Goal: Task Accomplishment & Management: Complete application form

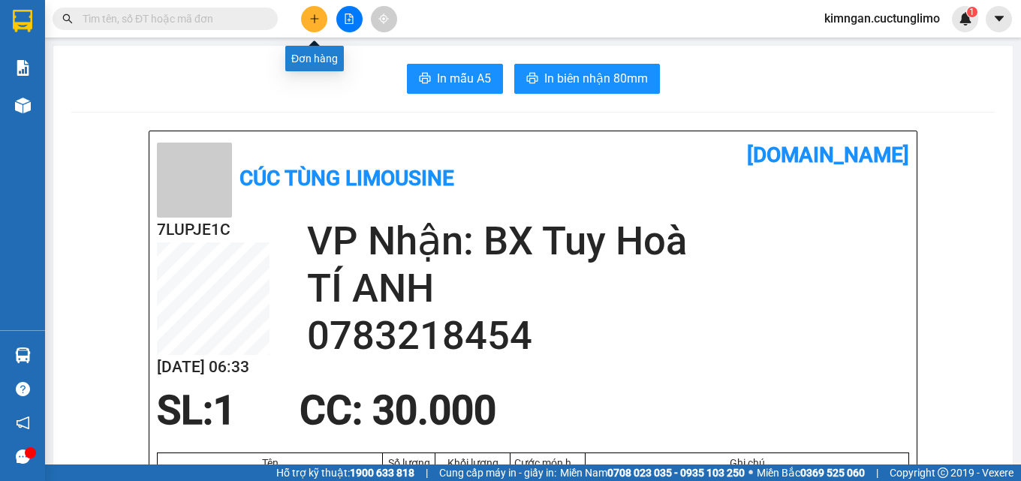
click at [309, 9] on button at bounding box center [314, 19] width 26 height 26
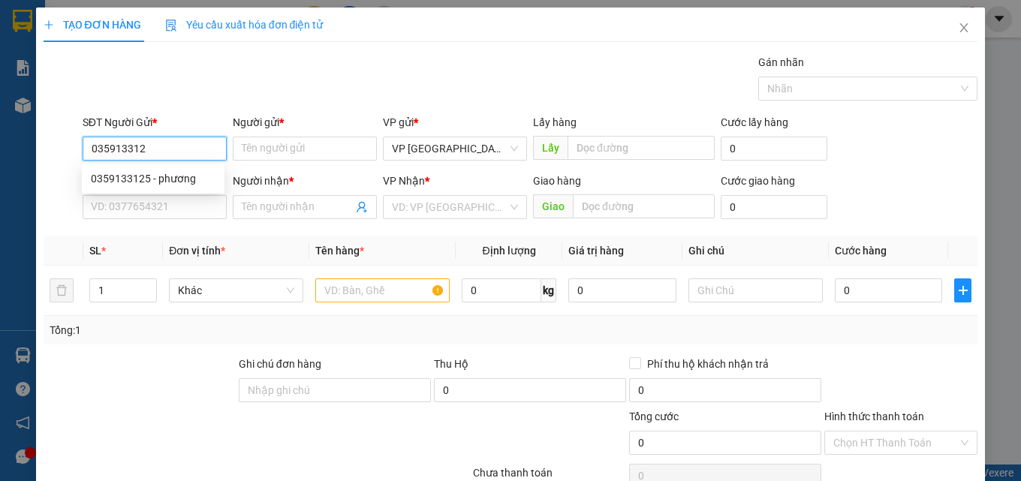
type input "0359133125"
click at [180, 178] on div "0359133125 - phương" at bounding box center [153, 178] width 125 height 17
type input "phương"
type input "0325696977"
type input "trang"
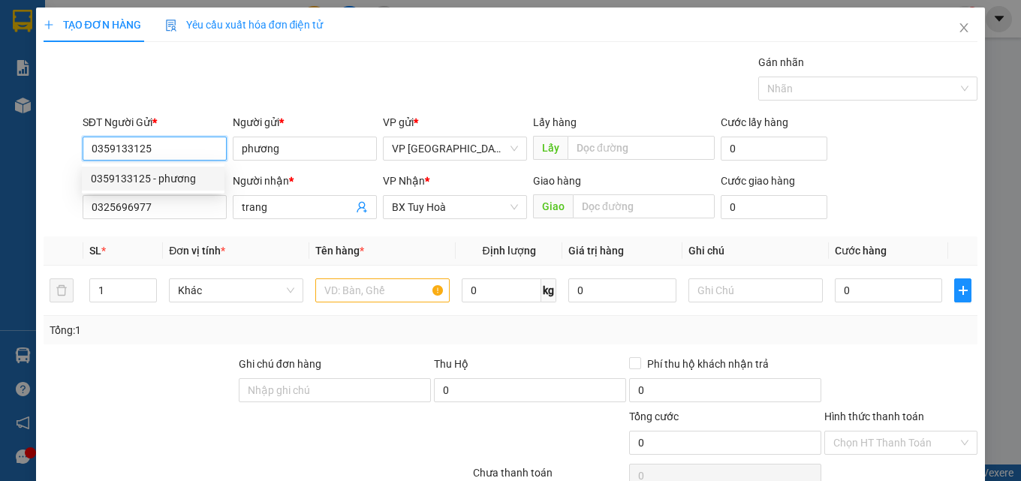
type input "40.000"
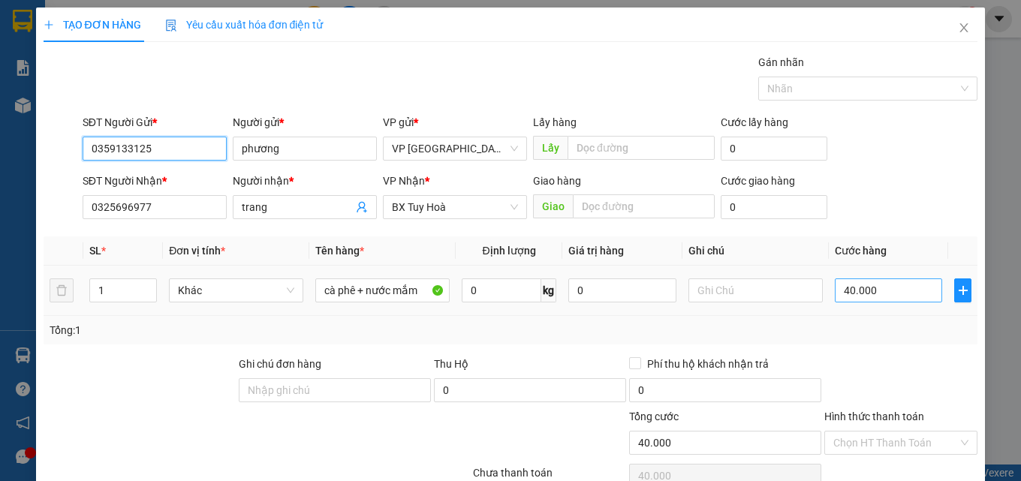
type input "0359133125"
type input "3"
type input "30"
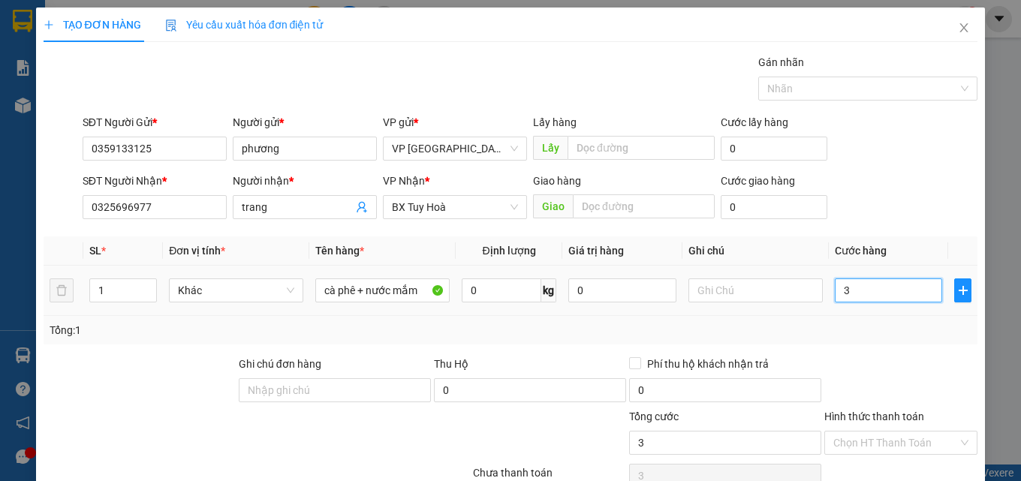
type input "30"
type input "300"
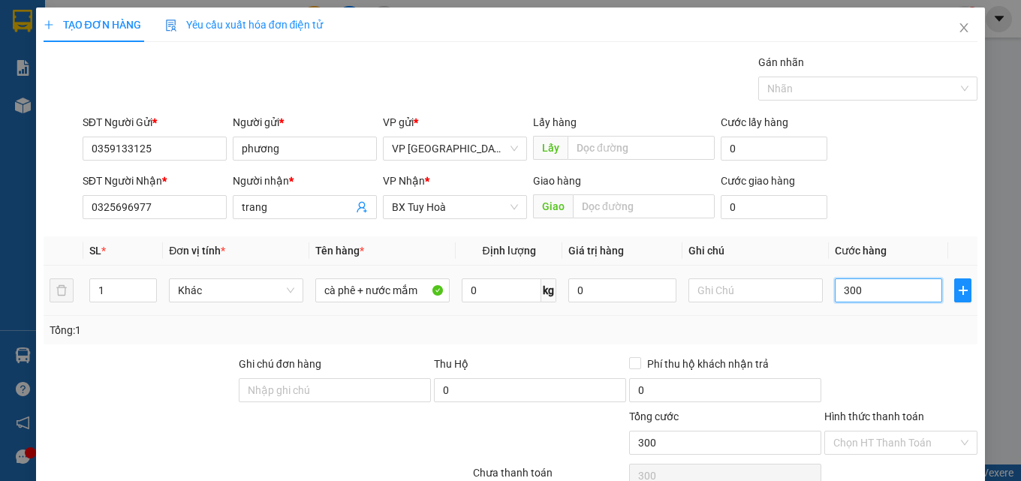
type input "3.000"
type input "30.000"
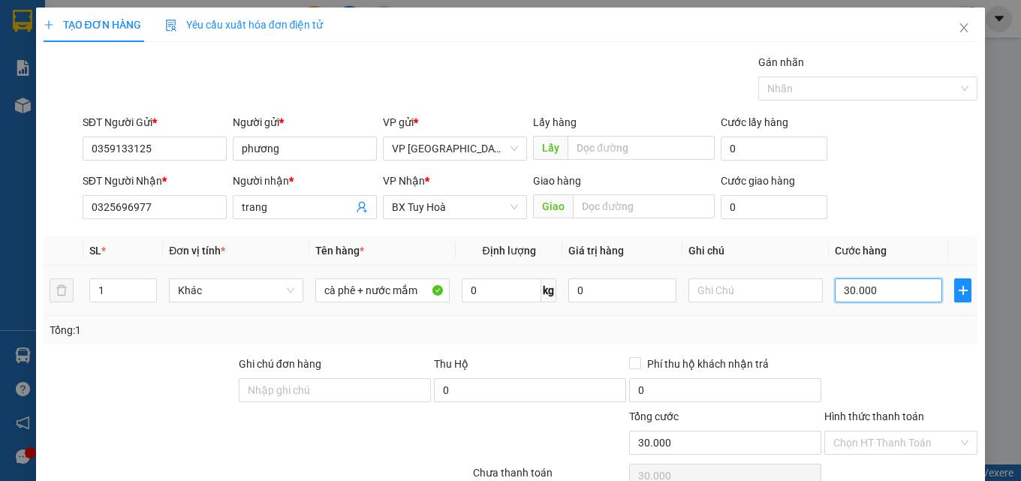
scroll to position [121, 0]
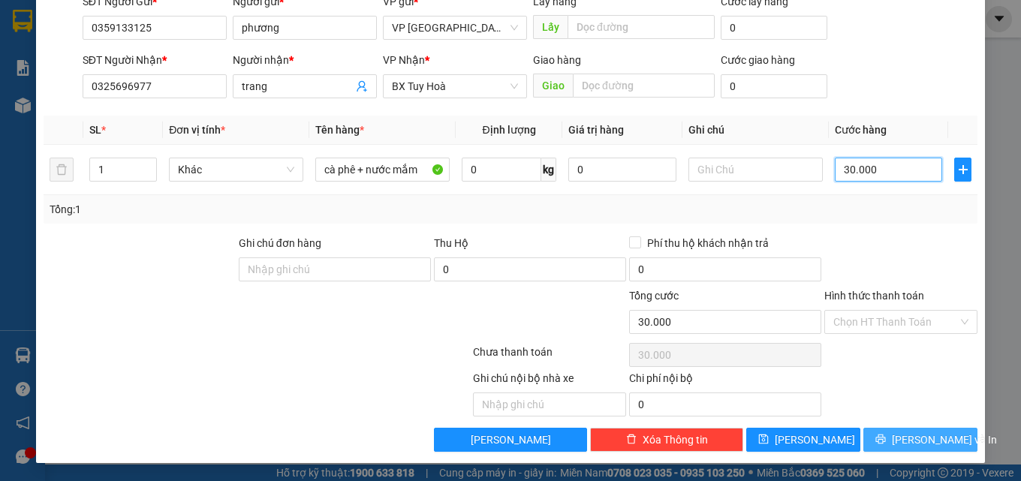
type input "30.000"
click at [921, 438] on span "[PERSON_NAME] và In" at bounding box center [944, 440] width 105 height 17
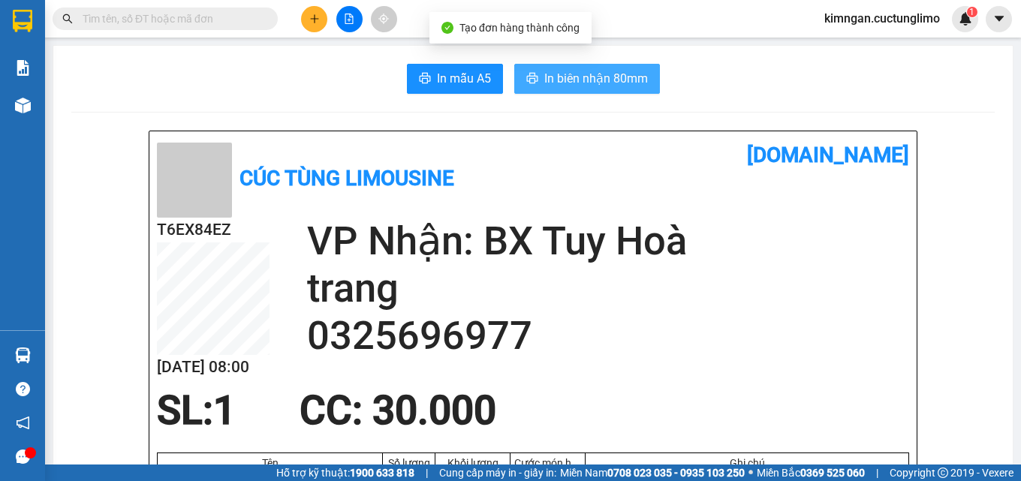
click at [615, 81] on span "In biên nhận 80mm" at bounding box center [596, 78] width 104 height 19
